Goal: Obtain resource: Download file/media

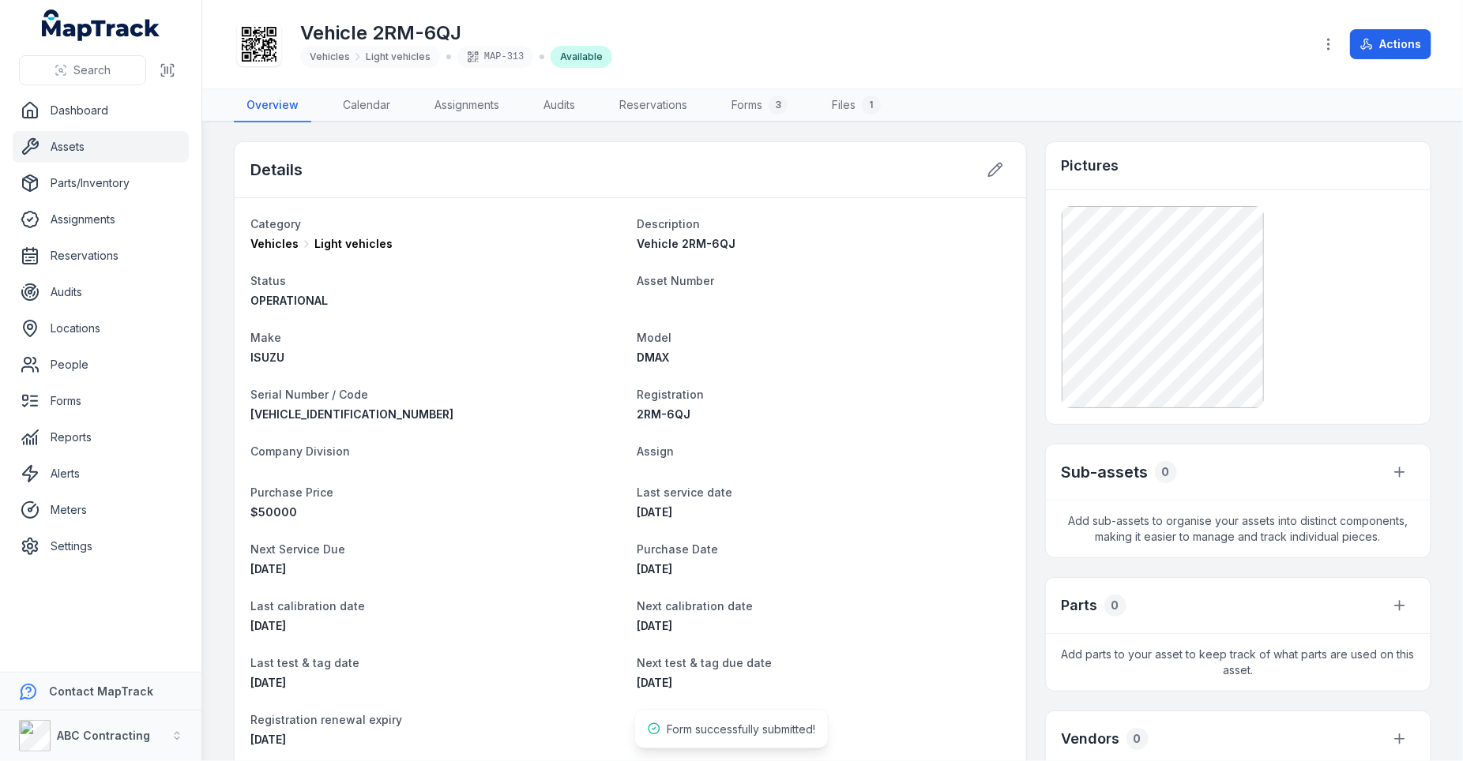
scroll to position [128, 0]
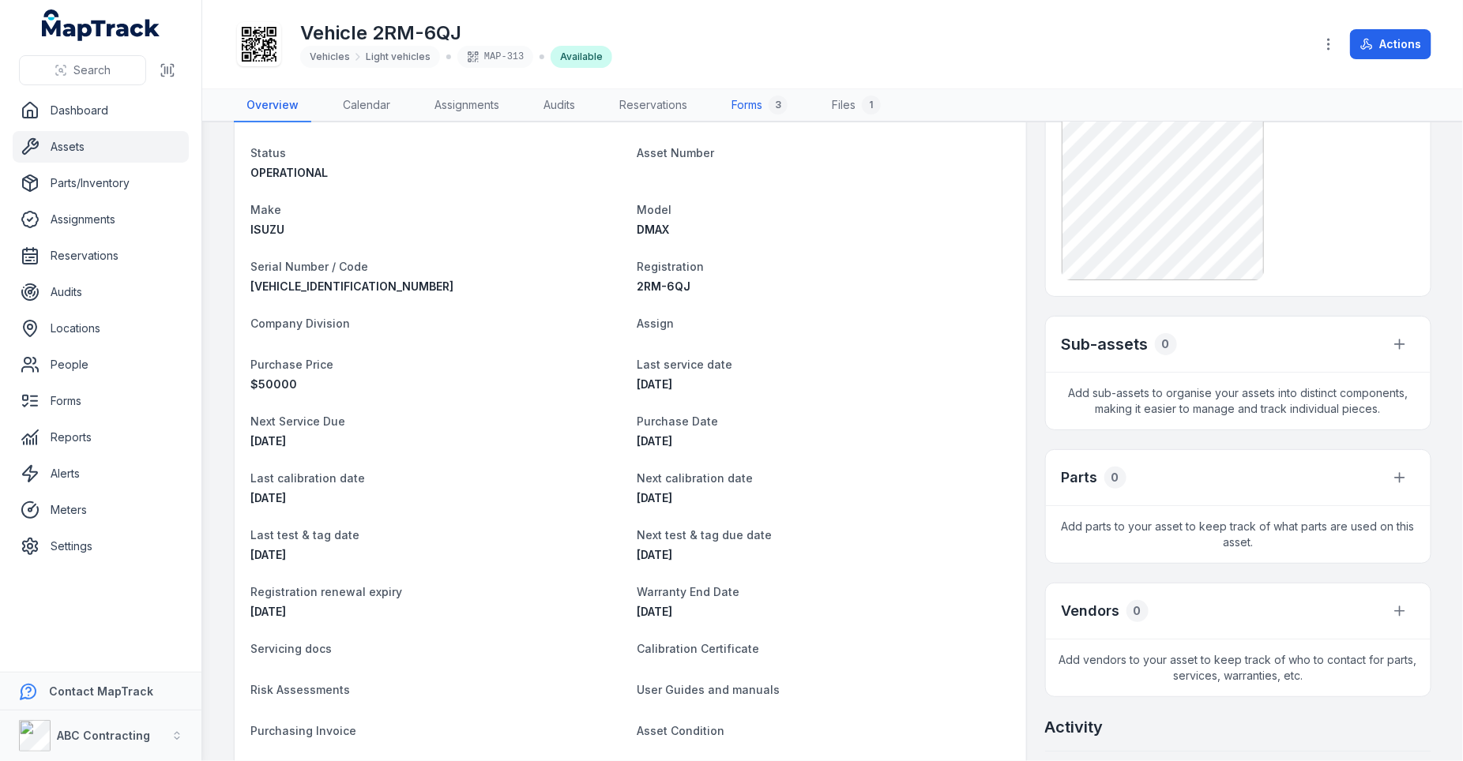
click at [747, 95] on link "Forms 3" at bounding box center [759, 105] width 81 height 33
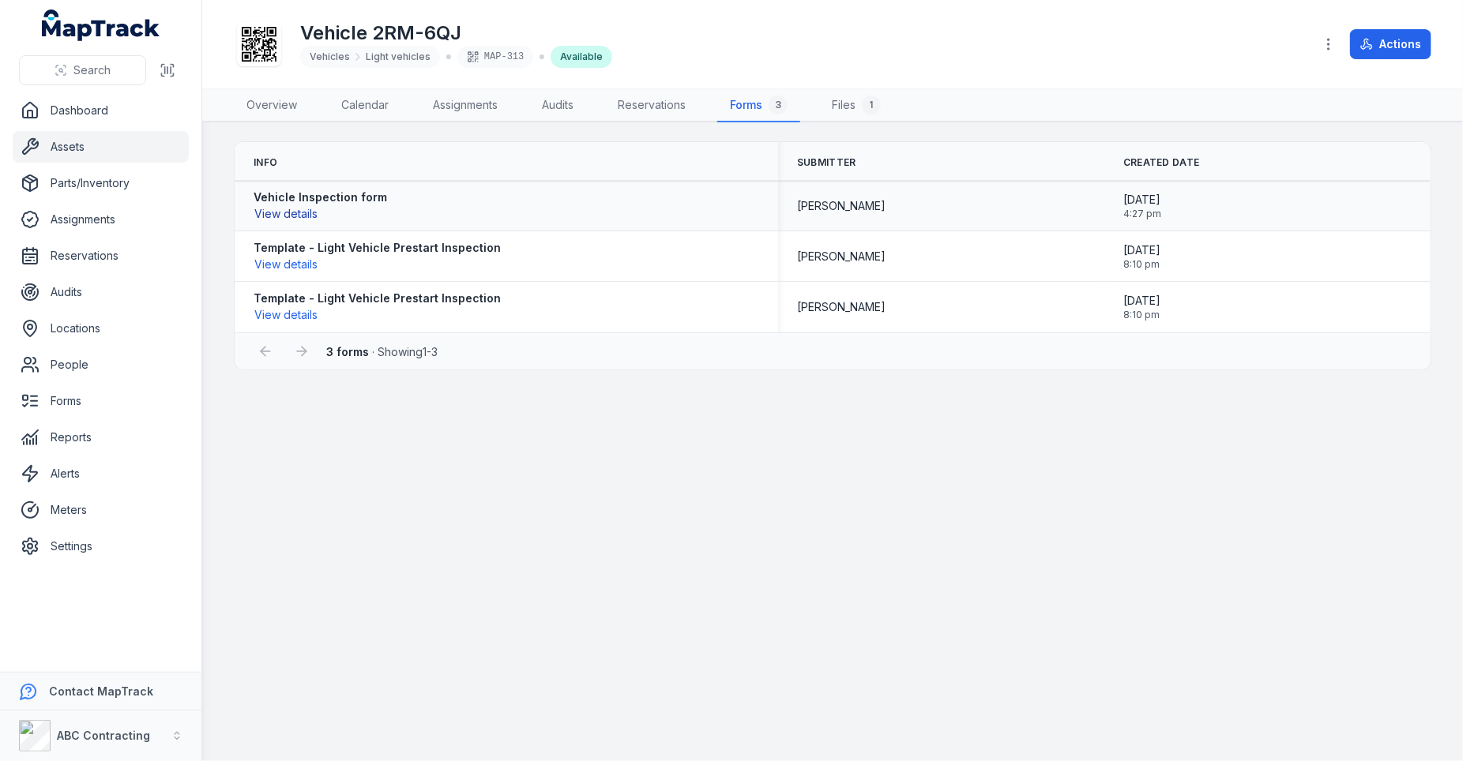
click at [272, 216] on button "View details" at bounding box center [286, 213] width 65 height 17
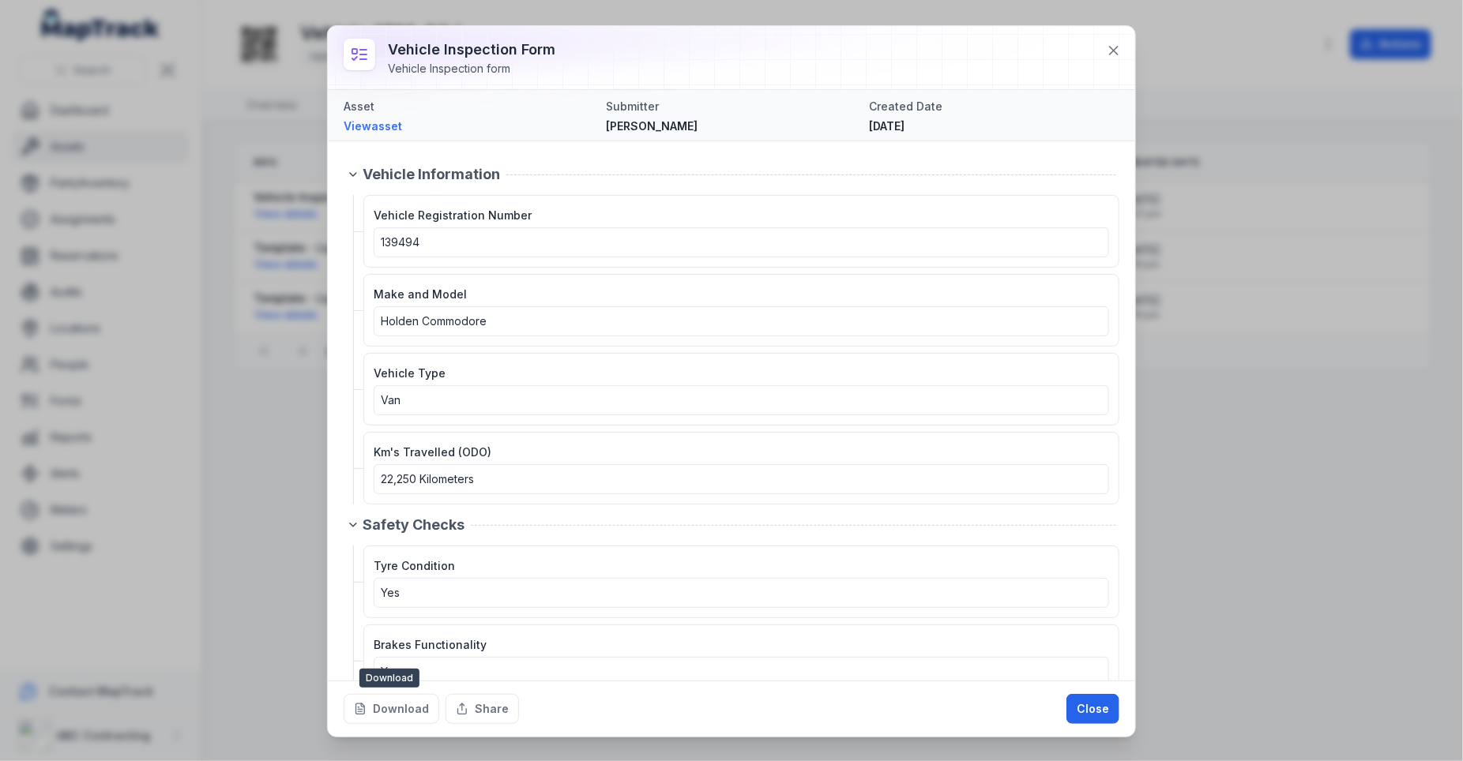
click at [409, 724] on div "Download Share Close" at bounding box center [731, 709] width 807 height 56
click at [411, 701] on button "Download" at bounding box center [392, 709] width 96 height 30
click at [1113, 43] on icon at bounding box center [1114, 51] width 16 height 16
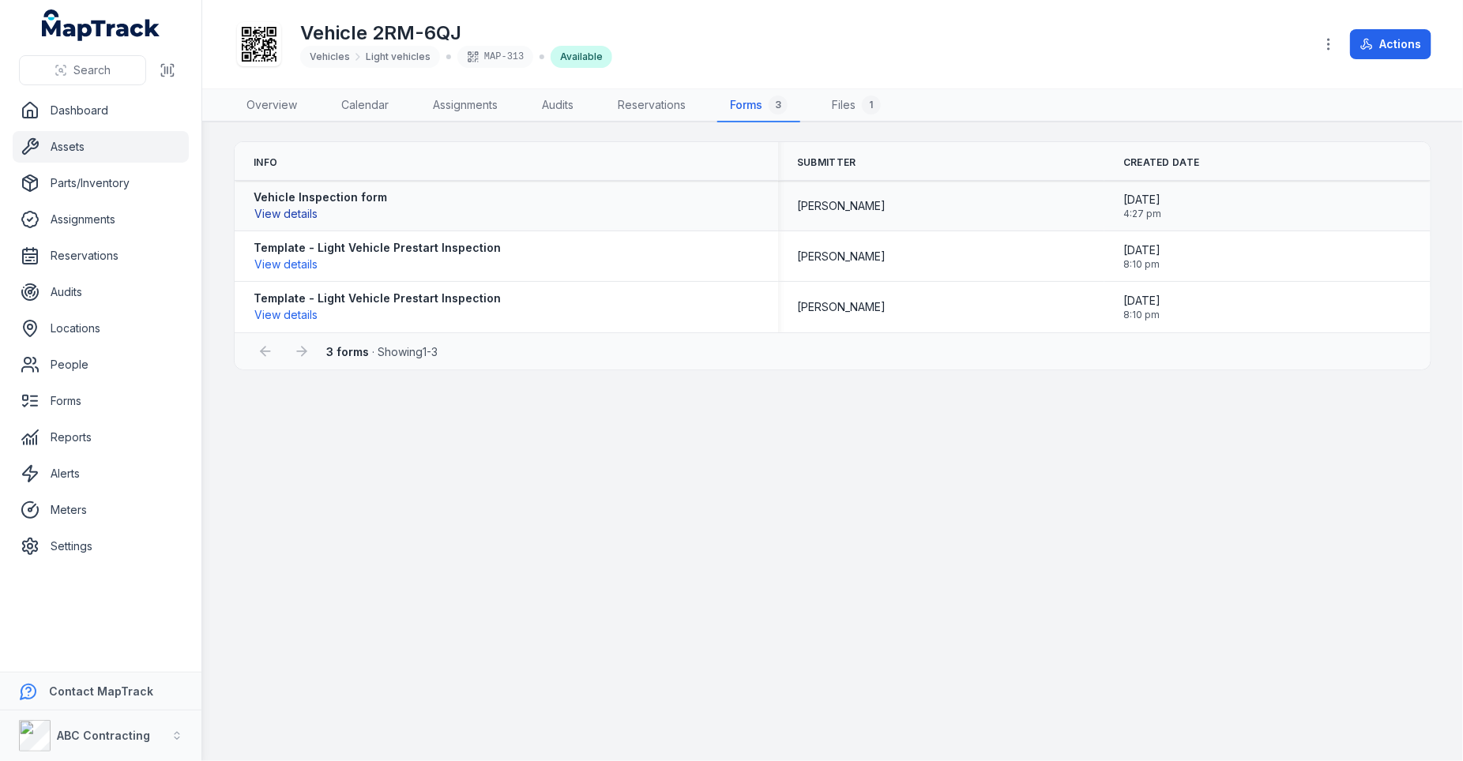
click at [280, 216] on button "View details" at bounding box center [286, 213] width 65 height 17
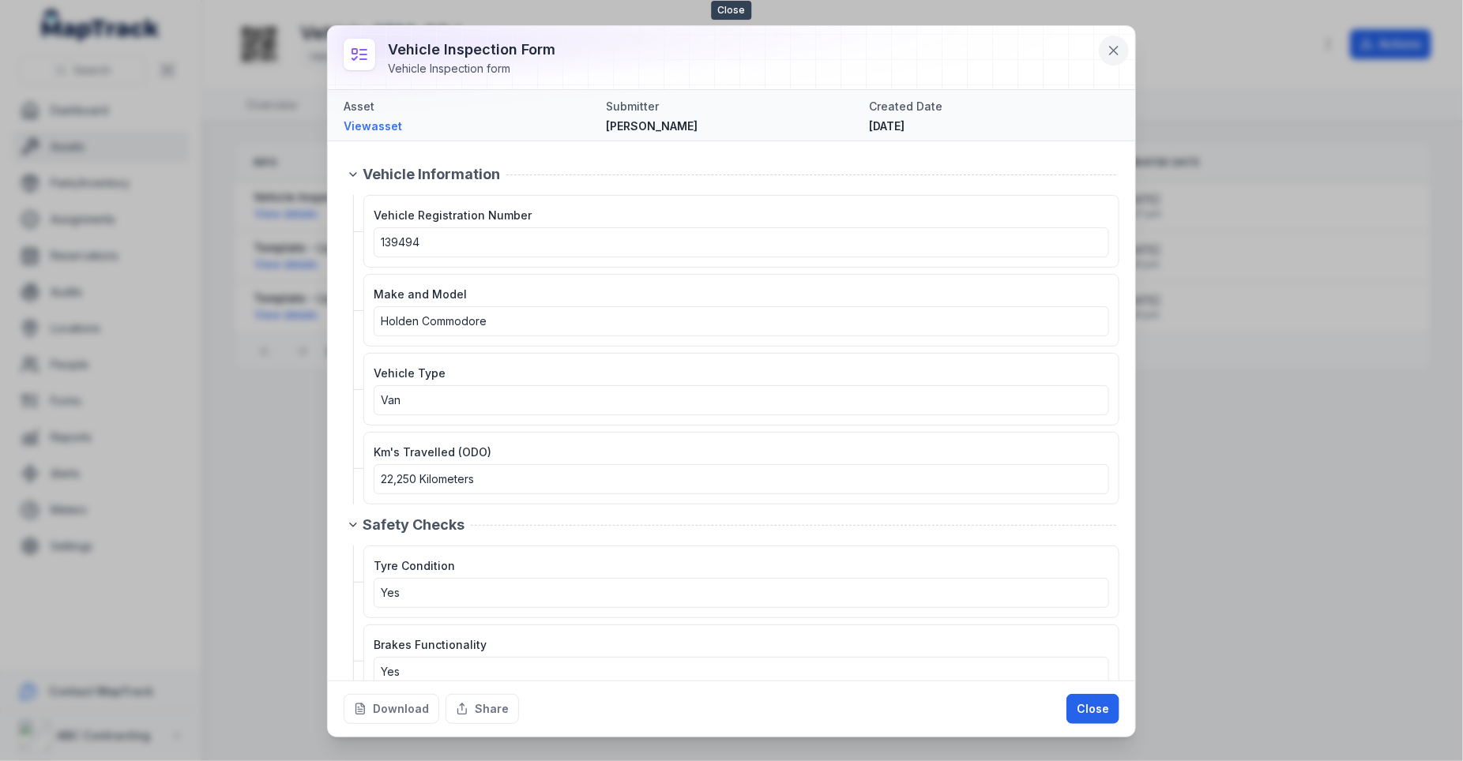
click at [1122, 57] on button at bounding box center [1114, 51] width 30 height 30
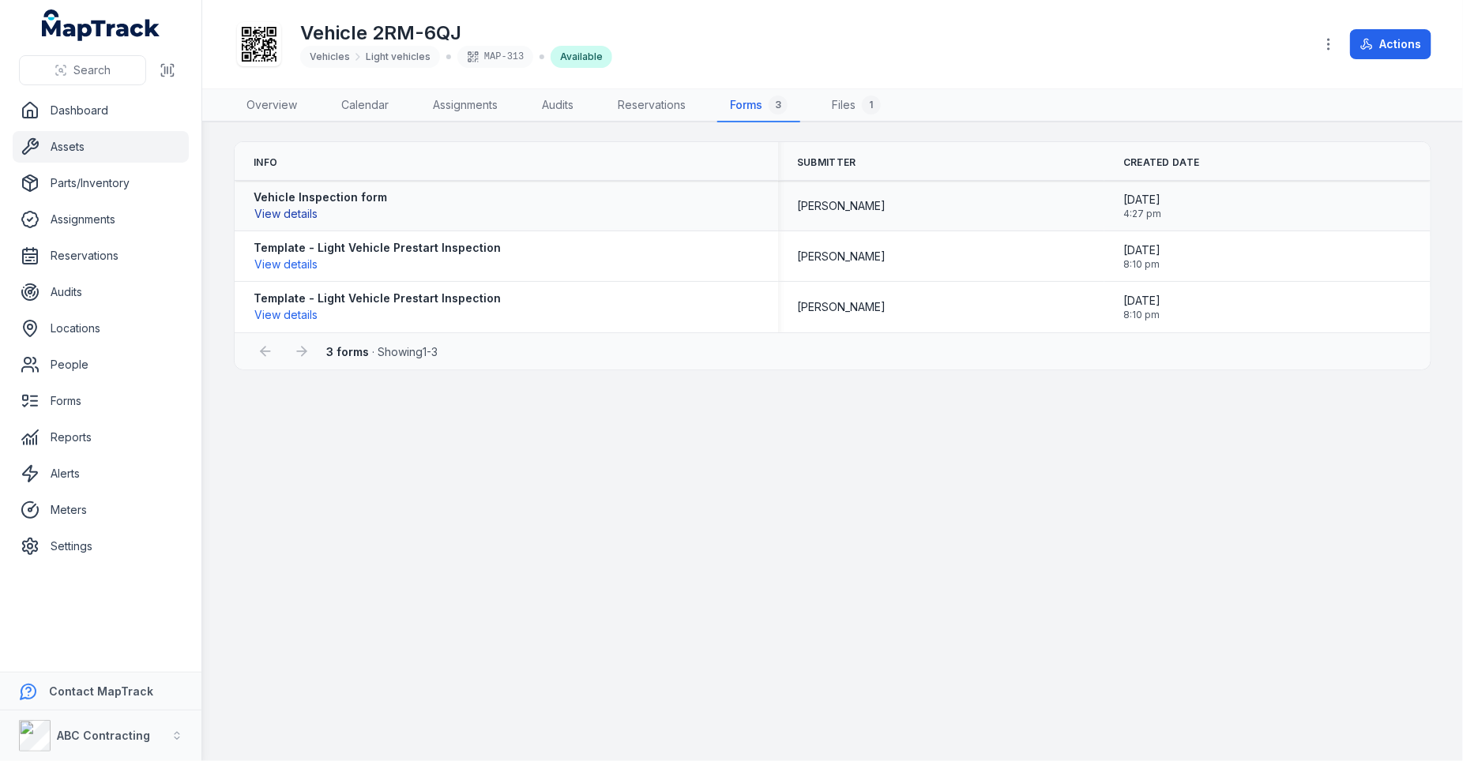
click at [300, 213] on button "View details" at bounding box center [286, 213] width 65 height 17
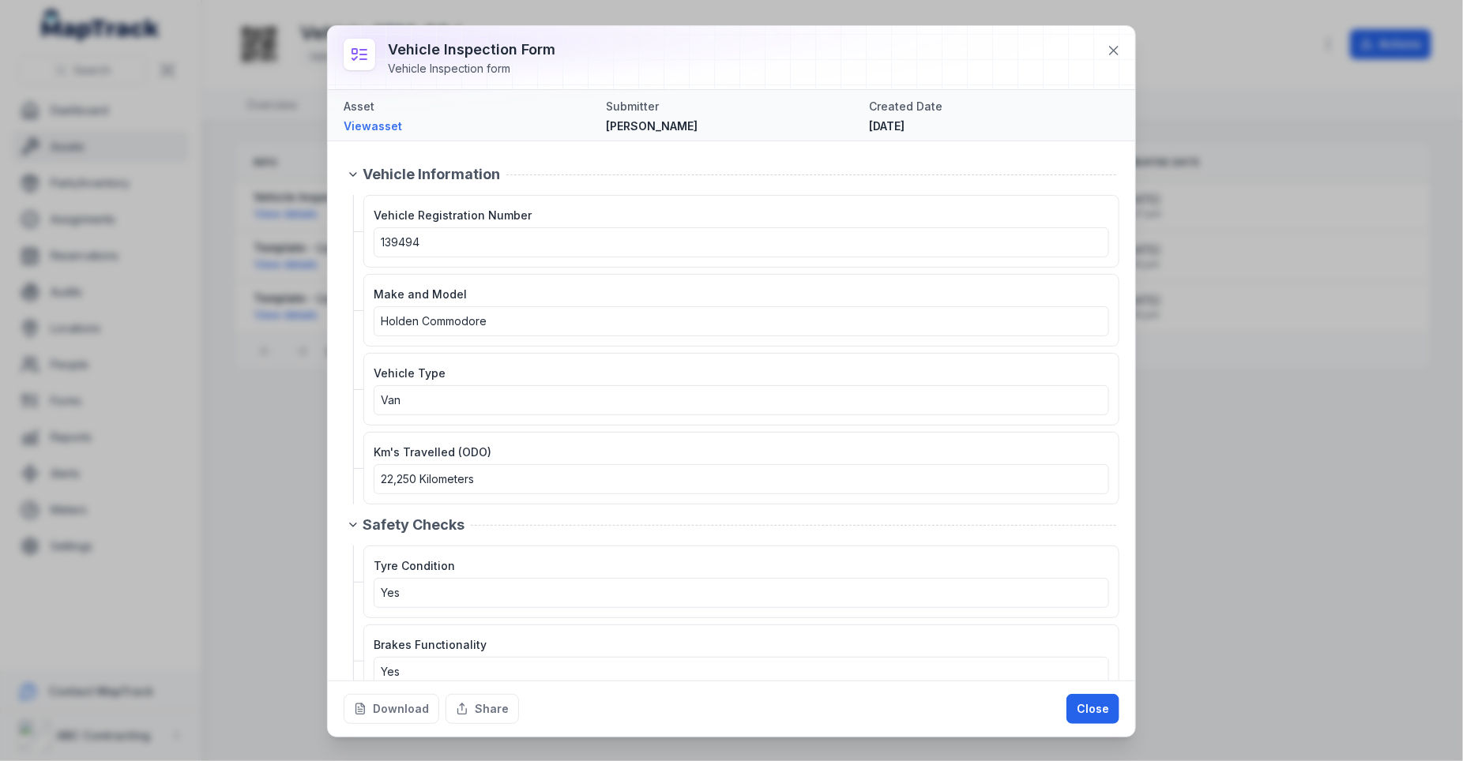
click at [374, 121] on link "View asset" at bounding box center [469, 126] width 250 height 16
